Goal: Check status: Check status

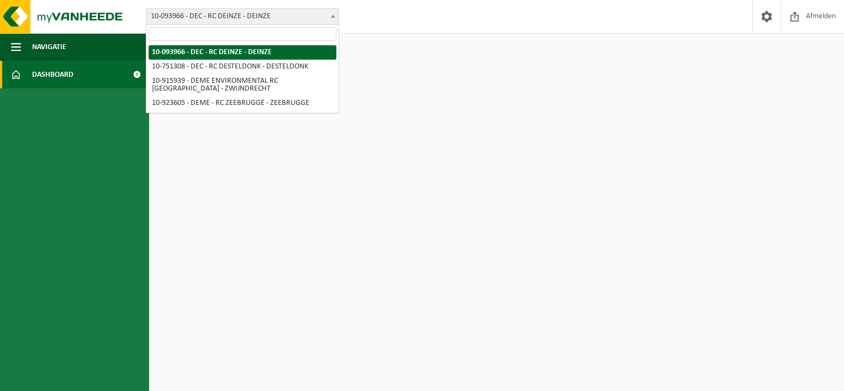
click at [233, 13] on span "10-093966 - DEC - RC DEINZE - DEINZE" at bounding box center [242, 16] width 192 height 15
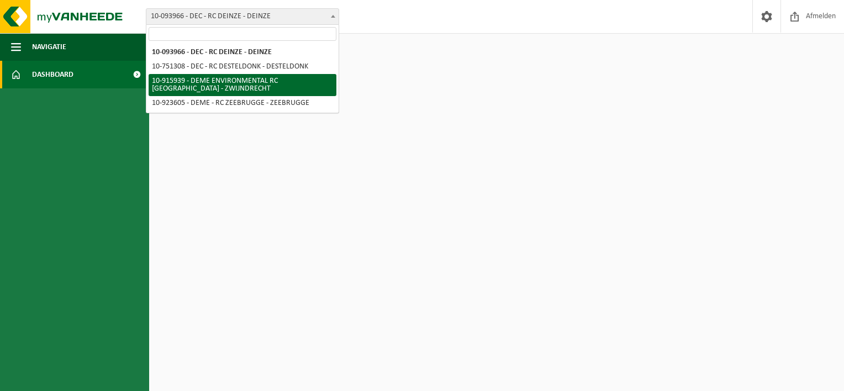
select select "127240"
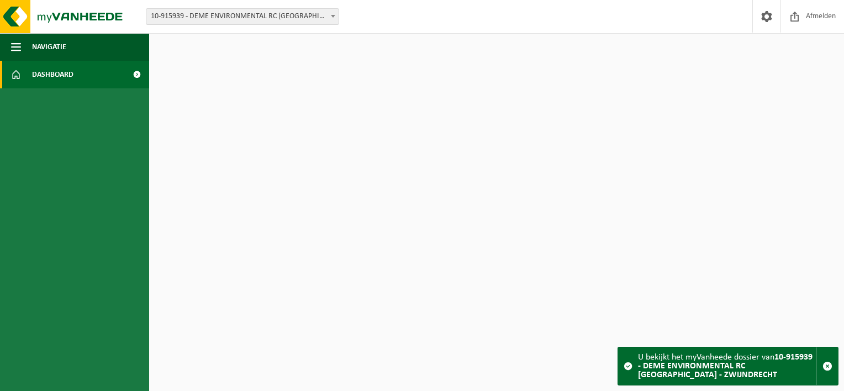
click at [88, 71] on link "Dashboard" at bounding box center [74, 75] width 149 height 28
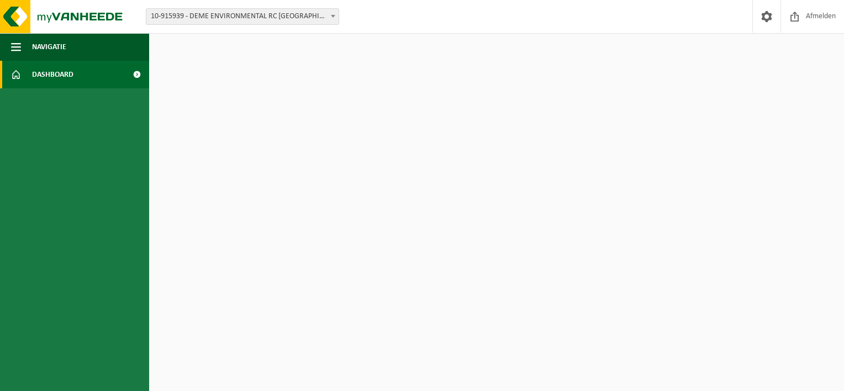
click at [134, 75] on span at bounding box center [136, 75] width 25 height 28
click at [810, 9] on span "Afmelden" at bounding box center [820, 16] width 35 height 33
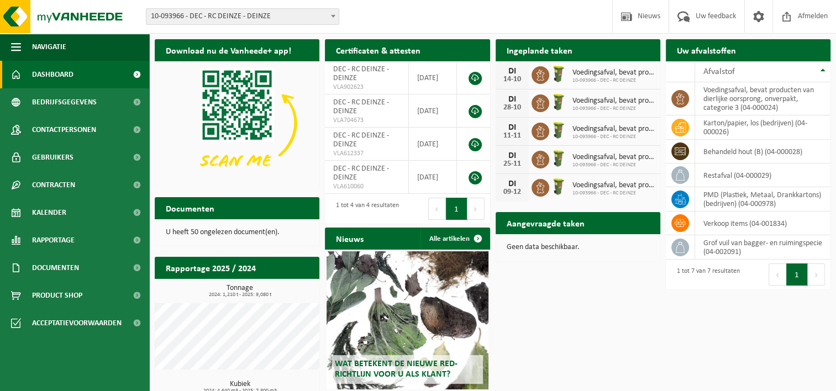
click at [319, 18] on span "10-093966 - DEC - RC DEINZE - DEINZE" at bounding box center [242, 16] width 192 height 15
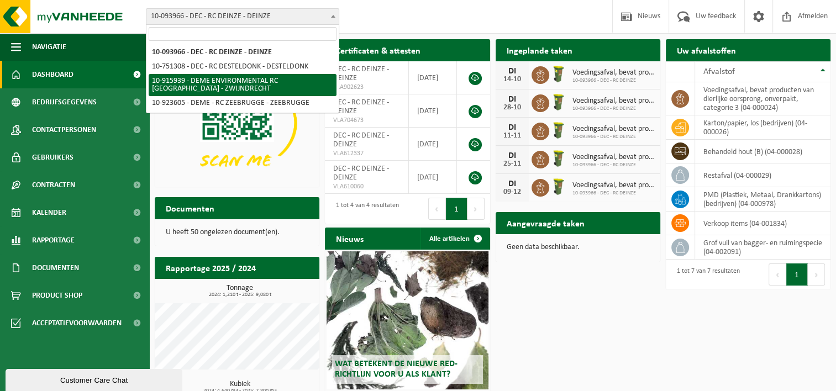
select select "127240"
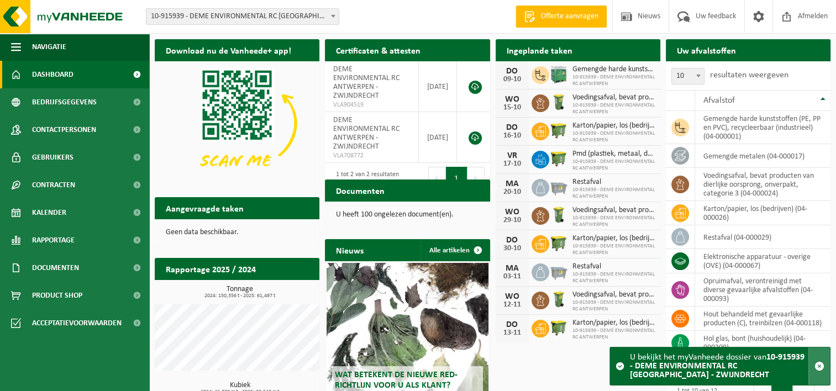
click at [822, 375] on button "button" at bounding box center [819, 366] width 22 height 38
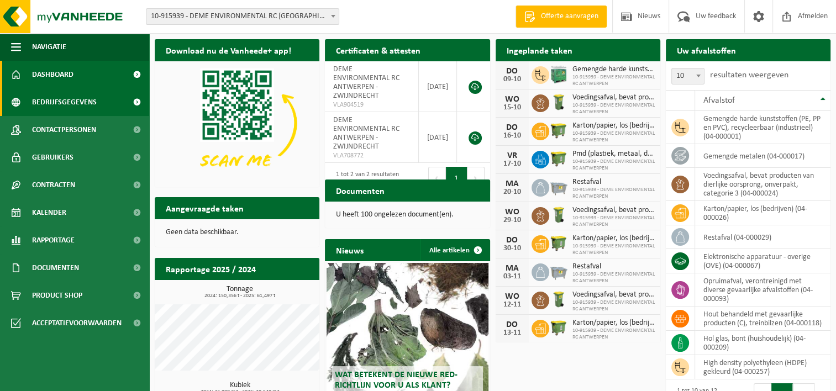
click at [113, 112] on link "Bedrijfsgegevens" at bounding box center [74, 102] width 149 height 28
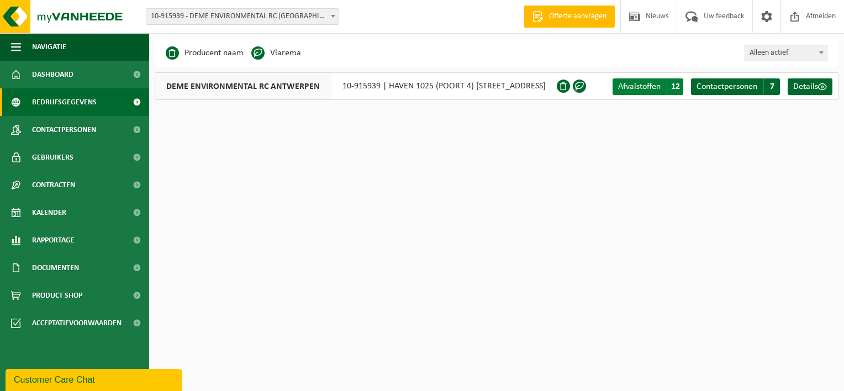
click at [647, 82] on span "Afvalstoffen" at bounding box center [639, 86] width 43 height 9
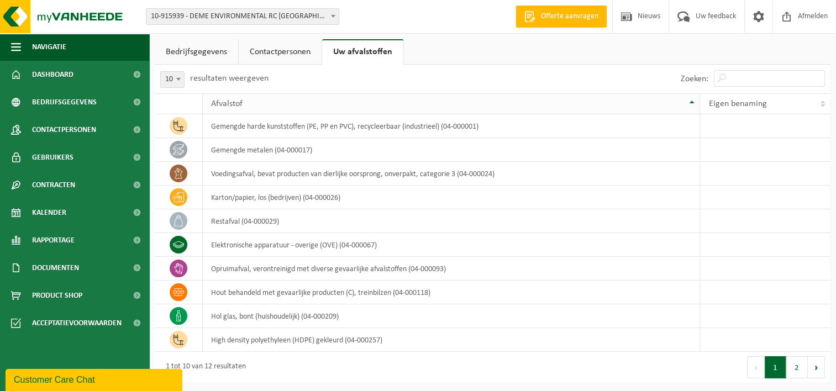
scroll to position [2, 0]
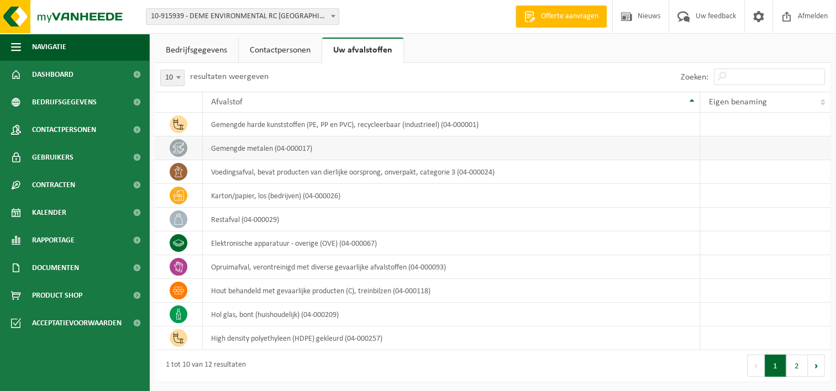
click at [243, 145] on td "gemengde metalen (04-000017)" at bounding box center [452, 148] width 498 height 24
click at [232, 368] on div "1 tot 10 van 12 resultaten" at bounding box center [203, 366] width 86 height 20
click at [98, 82] on link "Dashboard" at bounding box center [74, 75] width 149 height 28
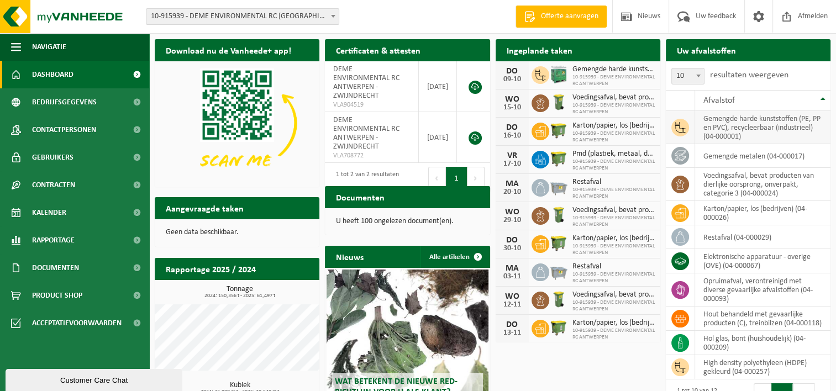
scroll to position [87, 0]
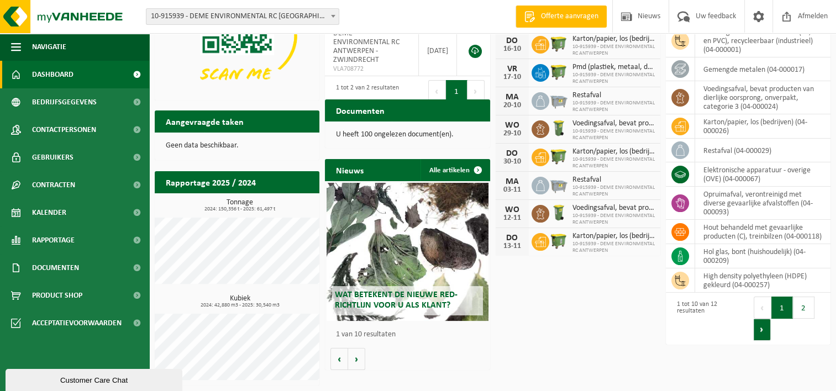
click at [760, 331] on button "Volgende" at bounding box center [761, 330] width 17 height 22
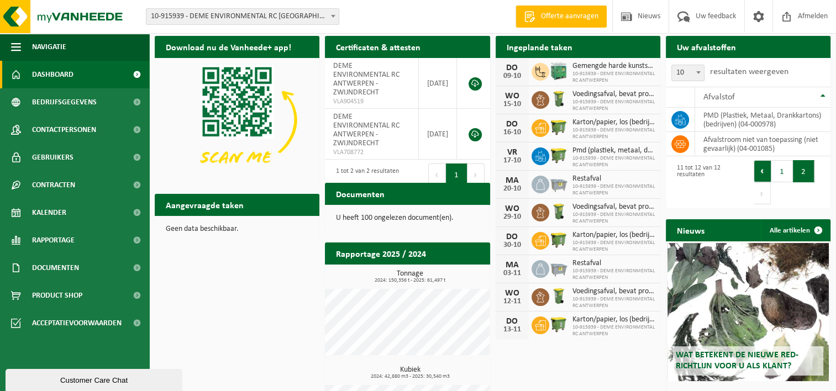
scroll to position [0, 0]
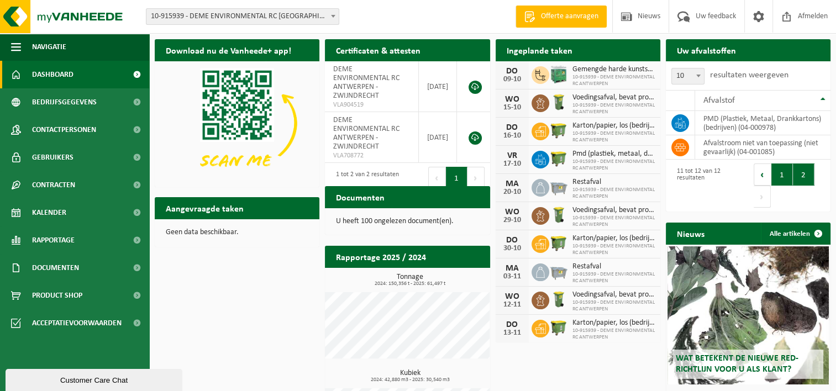
click at [775, 172] on button "1" at bounding box center [782, 174] width 22 height 22
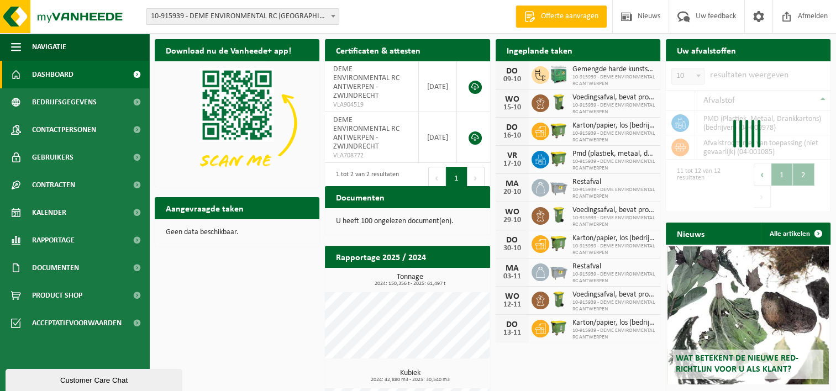
scroll to position [74, 0]
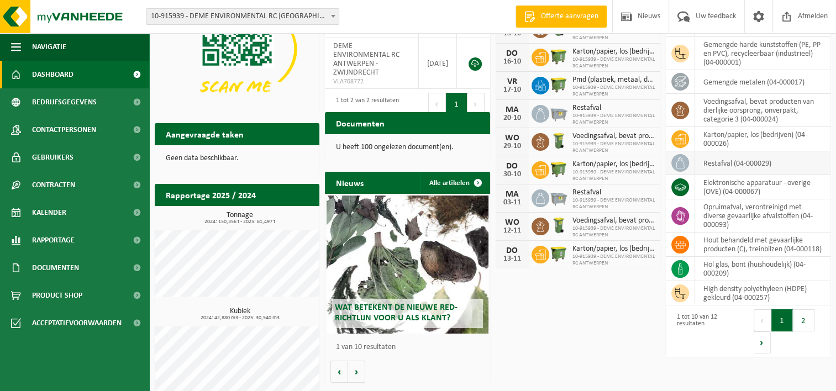
click at [681, 165] on icon at bounding box center [679, 162] width 11 height 11
drag, startPoint x: 681, startPoint y: 165, endPoint x: 720, endPoint y: 163, distance: 39.2
click at [720, 163] on td "restafval (04-000029)" at bounding box center [762, 163] width 135 height 24
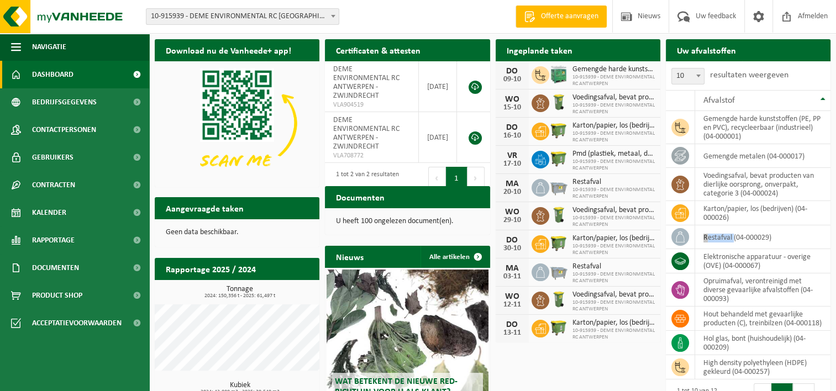
scroll to position [87, 0]
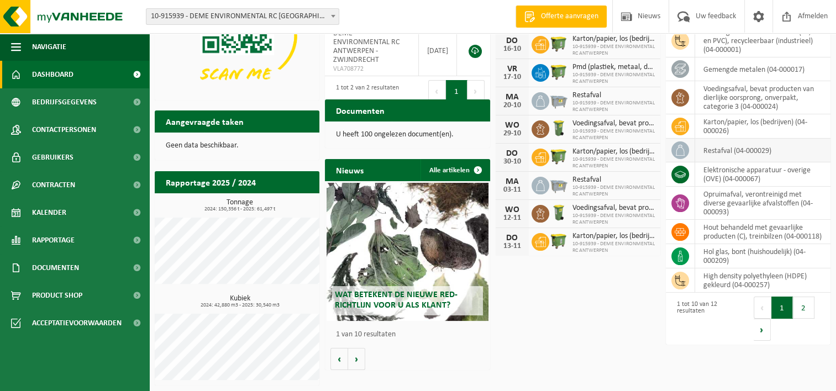
click at [686, 151] on span at bounding box center [680, 150] width 18 height 18
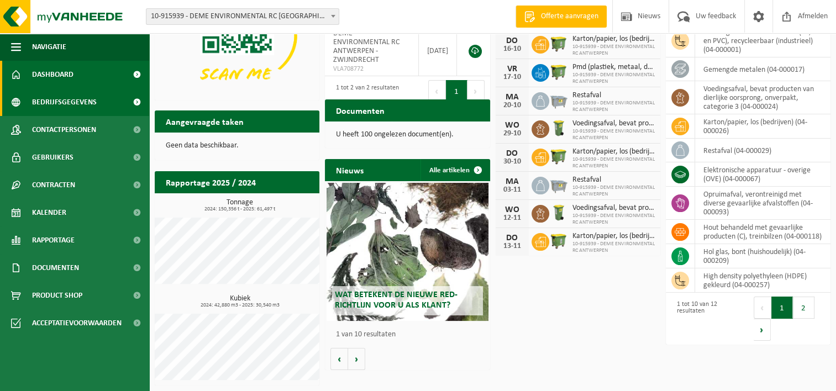
click at [112, 106] on link "Bedrijfsgegevens" at bounding box center [74, 102] width 149 height 28
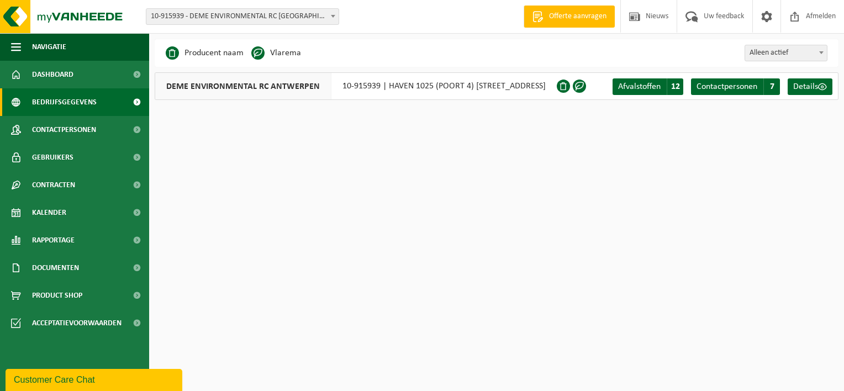
click at [535, 80] on div "DEME ENVIRONMENTAL RC ANTWERPEN 10-915939 | HAVEN 1025 (POORT 4) SCHELDEDIJK 30…" at bounding box center [356, 86] width 402 height 28
click at [819, 77] on div "Afvalstoffen A 12 Contactpersonen C 7 Details" at bounding box center [724, 86] width 228 height 27
click at [815, 89] on span "Details" at bounding box center [805, 86] width 25 height 9
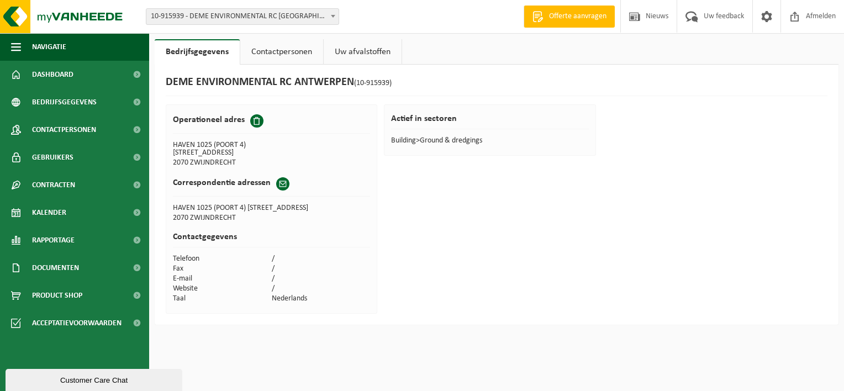
click at [368, 53] on link "Uw afvalstoffen" at bounding box center [363, 51] width 78 height 25
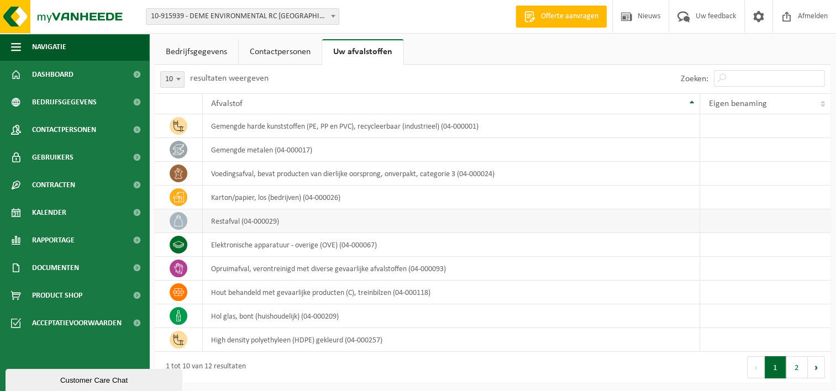
click at [215, 217] on td "restafval (04-000029)" at bounding box center [452, 221] width 498 height 24
drag, startPoint x: 215, startPoint y: 217, endPoint x: 182, endPoint y: 219, distance: 32.7
click at [182, 219] on icon at bounding box center [178, 220] width 11 height 11
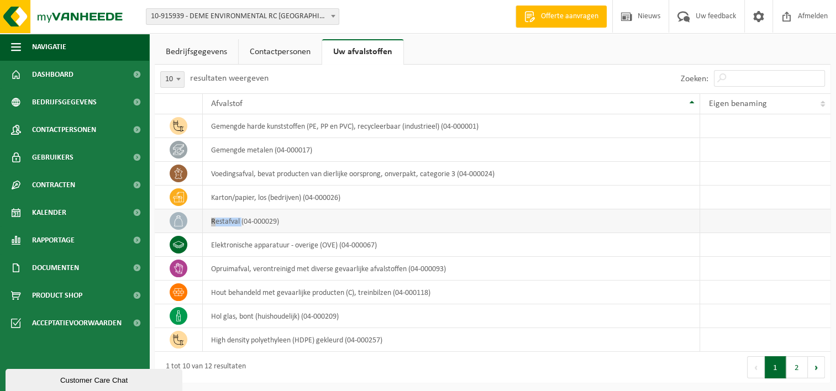
drag, startPoint x: 182, startPoint y: 219, endPoint x: 267, endPoint y: 219, distance: 85.1
click at [267, 219] on td "restafval (04-000029)" at bounding box center [452, 221] width 498 height 24
click at [345, 218] on td "restafval (04-000029)" at bounding box center [452, 221] width 498 height 24
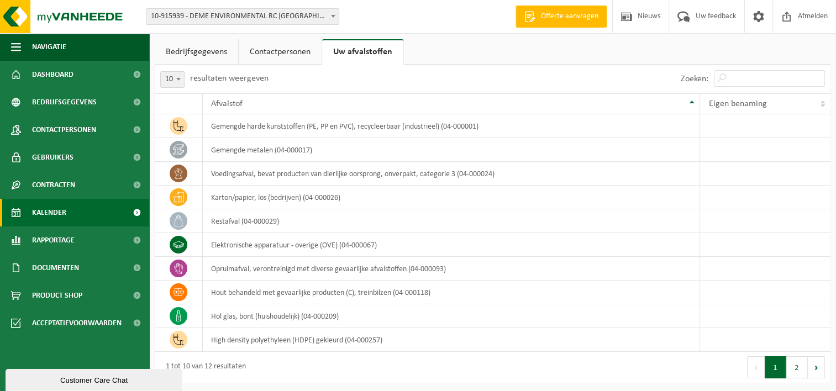
click at [124, 214] on link "Kalender" at bounding box center [74, 213] width 149 height 28
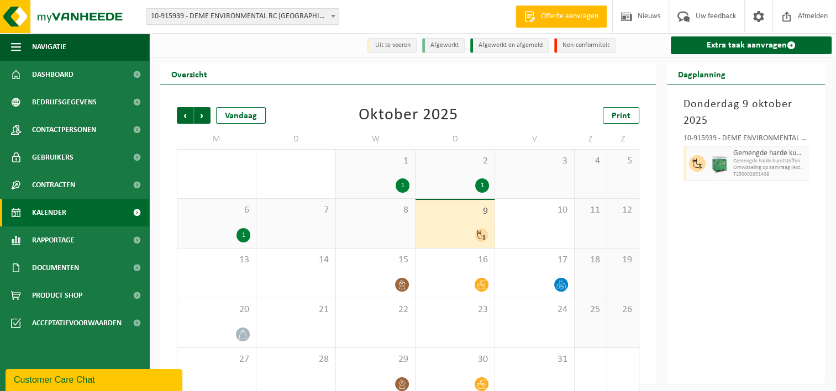
click at [398, 184] on div "1" at bounding box center [402, 185] width 14 height 14
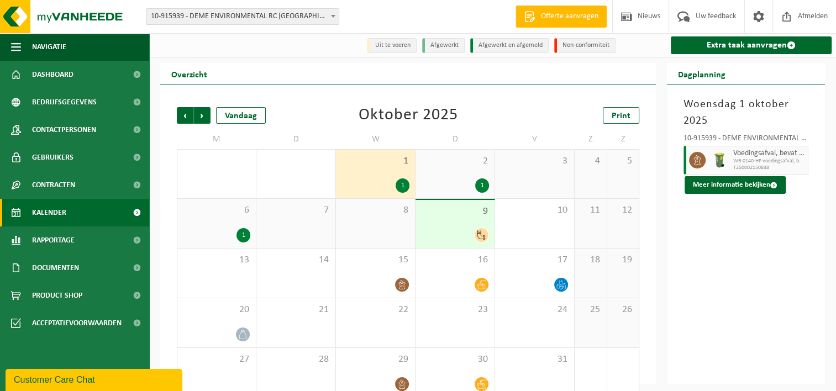
click at [455, 184] on div "1" at bounding box center [455, 185] width 68 height 14
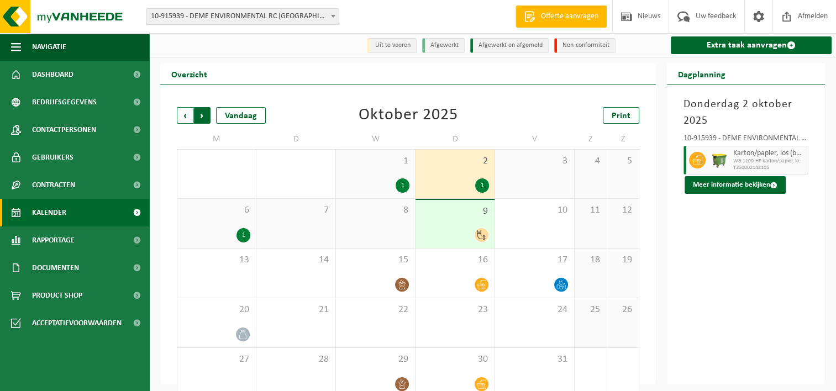
click at [186, 116] on span "Vorige" at bounding box center [185, 115] width 17 height 17
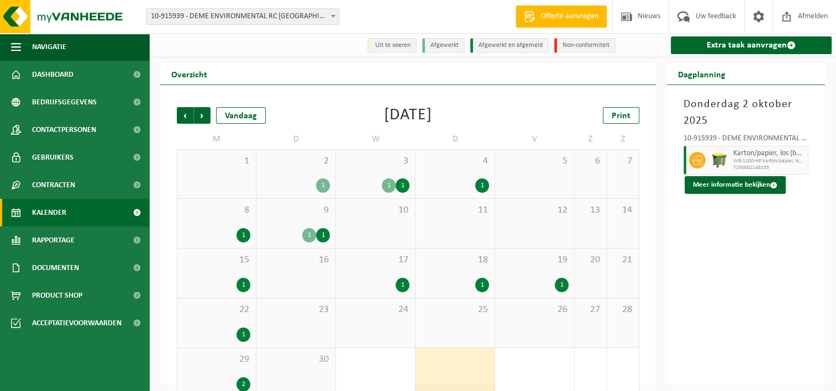
click at [304, 186] on div "1" at bounding box center [296, 185] width 68 height 14
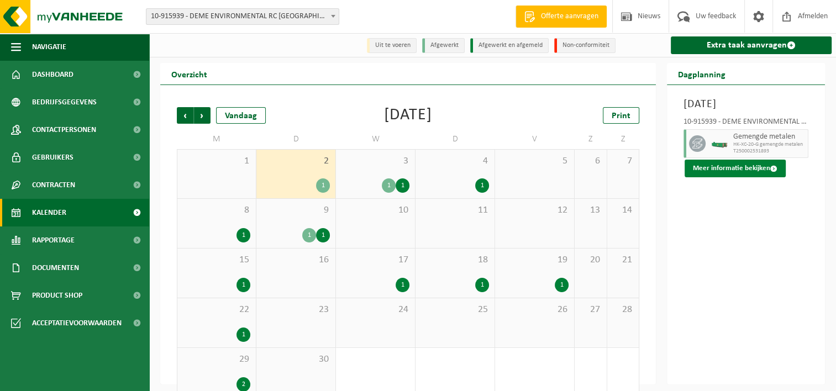
click at [726, 177] on button "Meer informatie bekijken" at bounding box center [734, 169] width 101 height 18
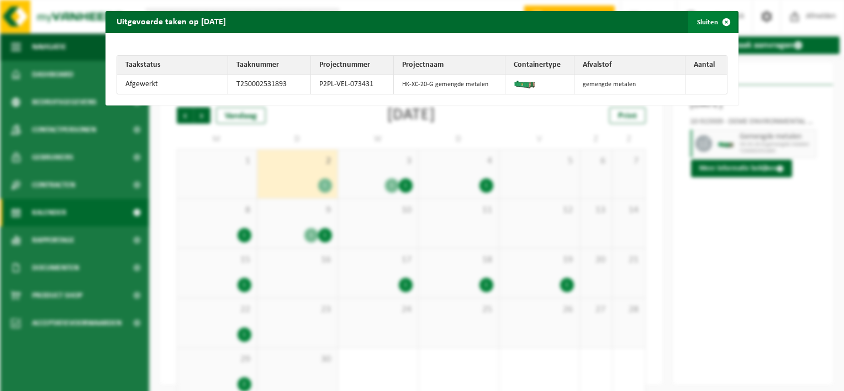
click at [719, 20] on span "button" at bounding box center [726, 22] width 22 height 22
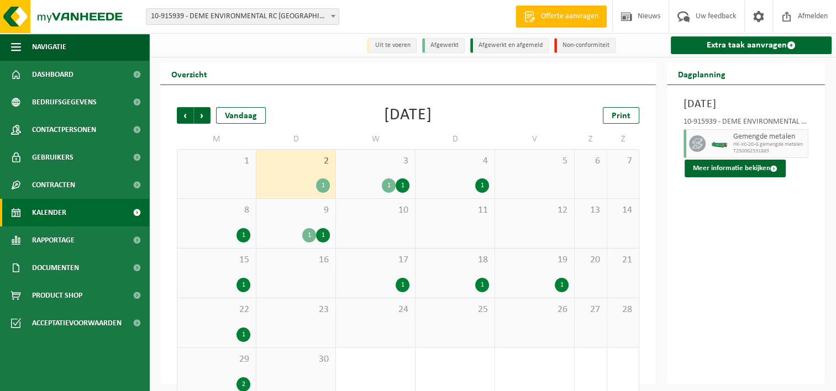
click at [358, 173] on div "3 1 1" at bounding box center [375, 174] width 79 height 49
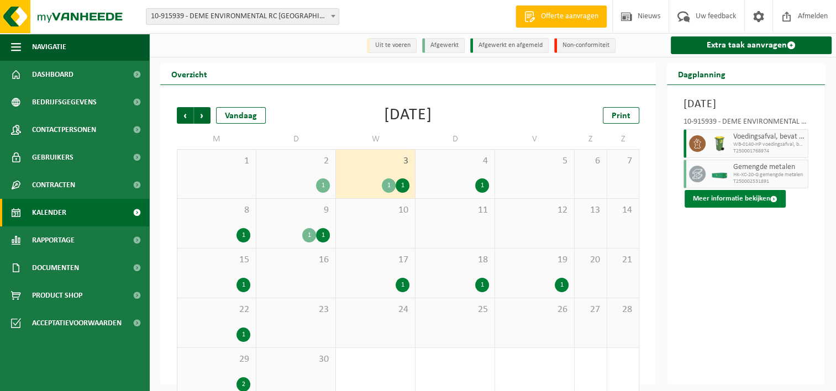
click at [731, 208] on button "Meer informatie bekijken" at bounding box center [734, 199] width 101 height 18
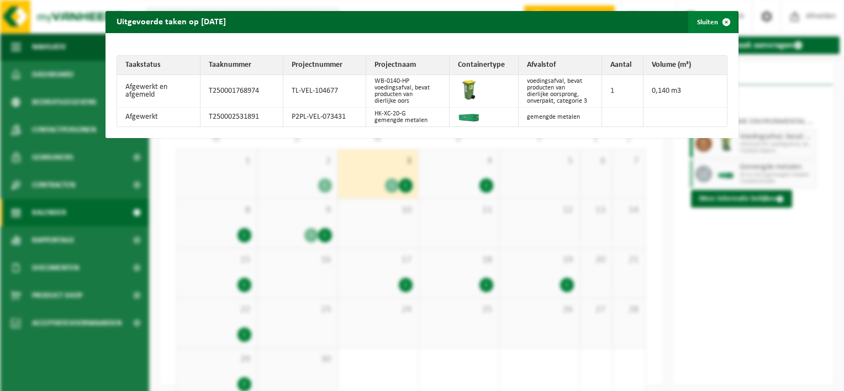
click at [725, 23] on span "button" at bounding box center [726, 22] width 22 height 22
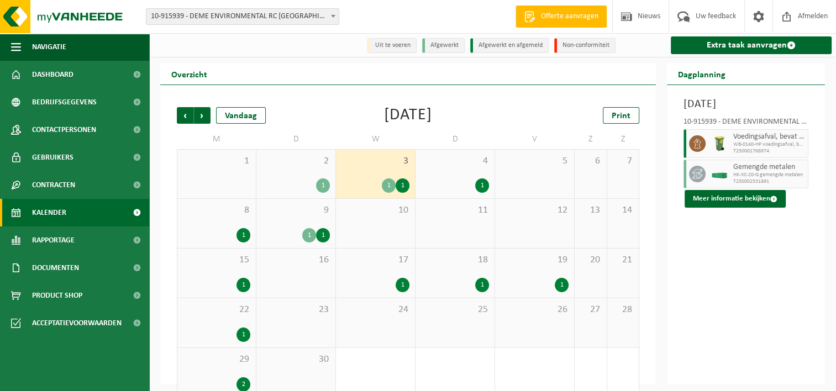
scroll to position [19, 0]
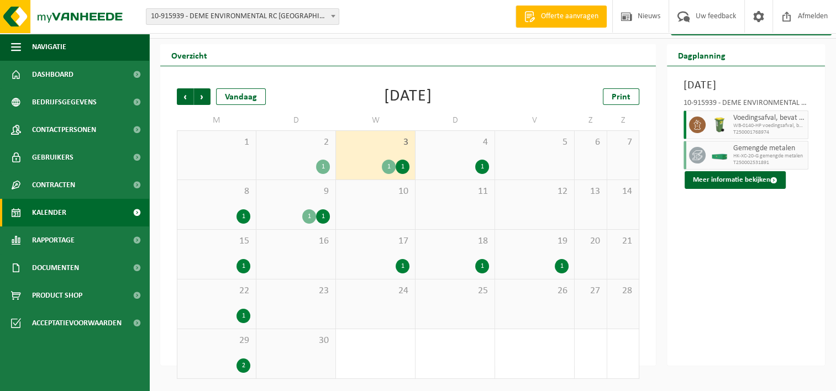
click at [309, 194] on span "9" at bounding box center [296, 192] width 68 height 12
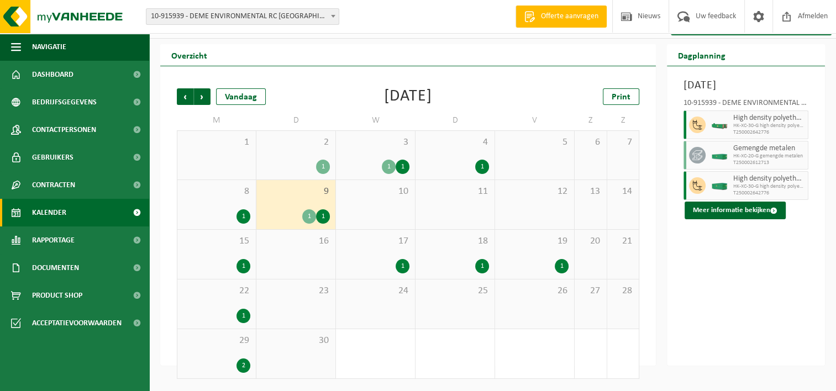
click at [752, 153] on span "Gemengde metalen" at bounding box center [769, 148] width 72 height 9
click at [706, 219] on button "Meer informatie bekijken" at bounding box center [734, 211] width 101 height 18
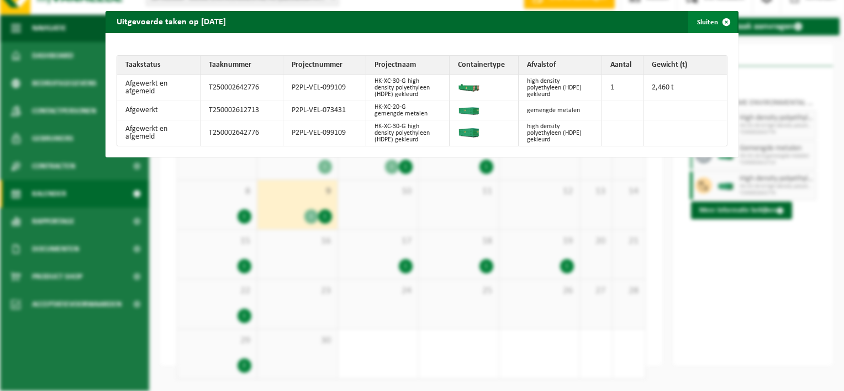
click at [719, 20] on span "button" at bounding box center [726, 22] width 22 height 22
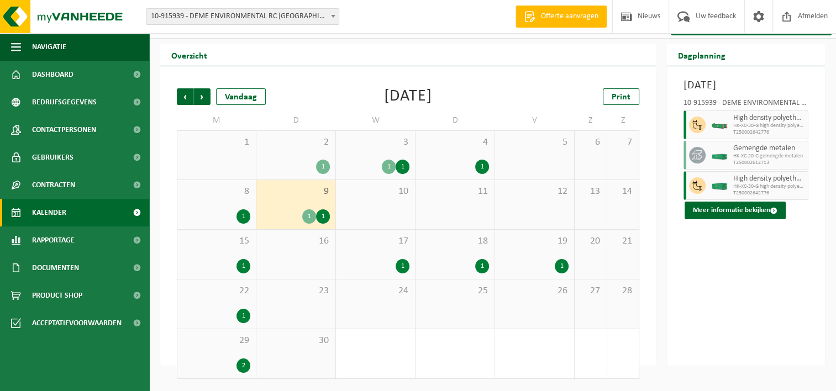
click at [739, 243] on div "[DATE] 10-915939 - DEME ENVIRONMENTAL RC [GEOGRAPHIC_DATA] - ZWIJNDRECHT High d…" at bounding box center [746, 215] width 158 height 299
click at [735, 219] on button "Meer informatie bekijken" at bounding box center [734, 211] width 101 height 18
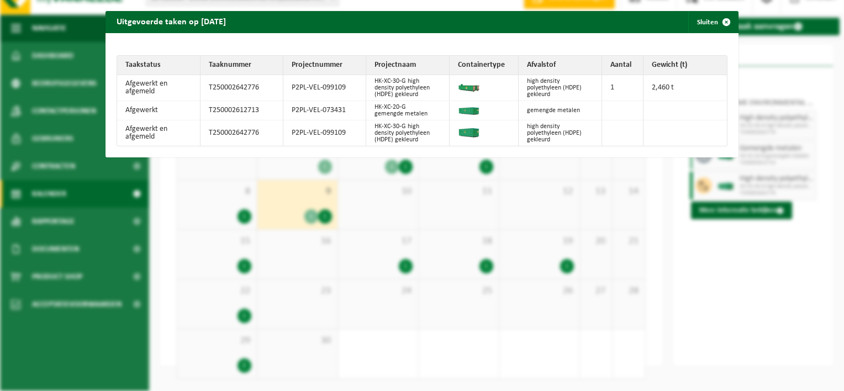
click at [532, 76] on td "high density polyethyleen (HDPE) gekleurd" at bounding box center [560, 88] width 83 height 26
click at [335, 83] on td "P2PL-VEL-099109" at bounding box center [324, 88] width 83 height 26
click at [715, 20] on span "button" at bounding box center [726, 22] width 22 height 22
